Goal: Book appointment/travel/reservation

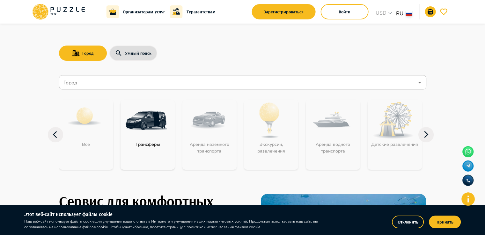
click at [116, 86] on input "Город" at bounding box center [237, 82] width 351 height 12
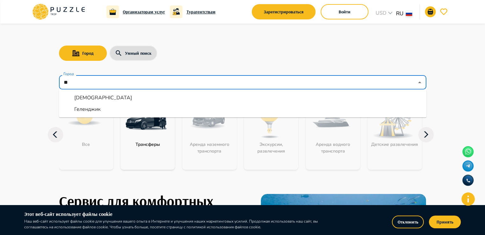
type input "*"
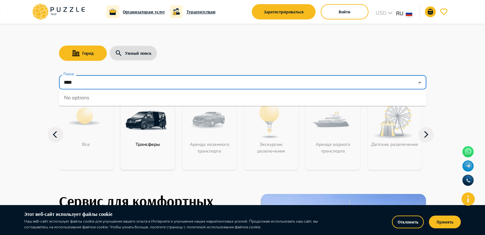
type input "****"
